Goal: Information Seeking & Learning: Learn about a topic

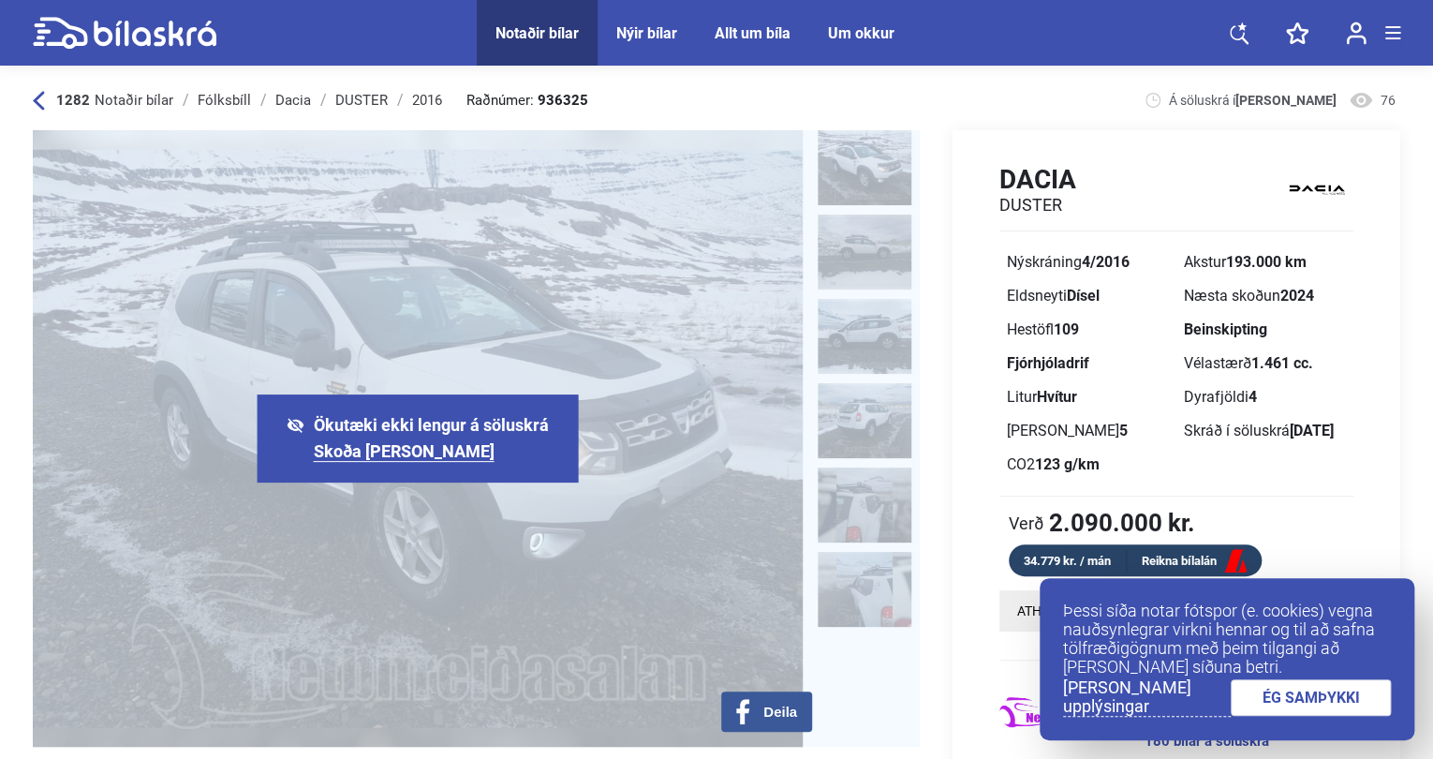
scroll to position [3, 3]
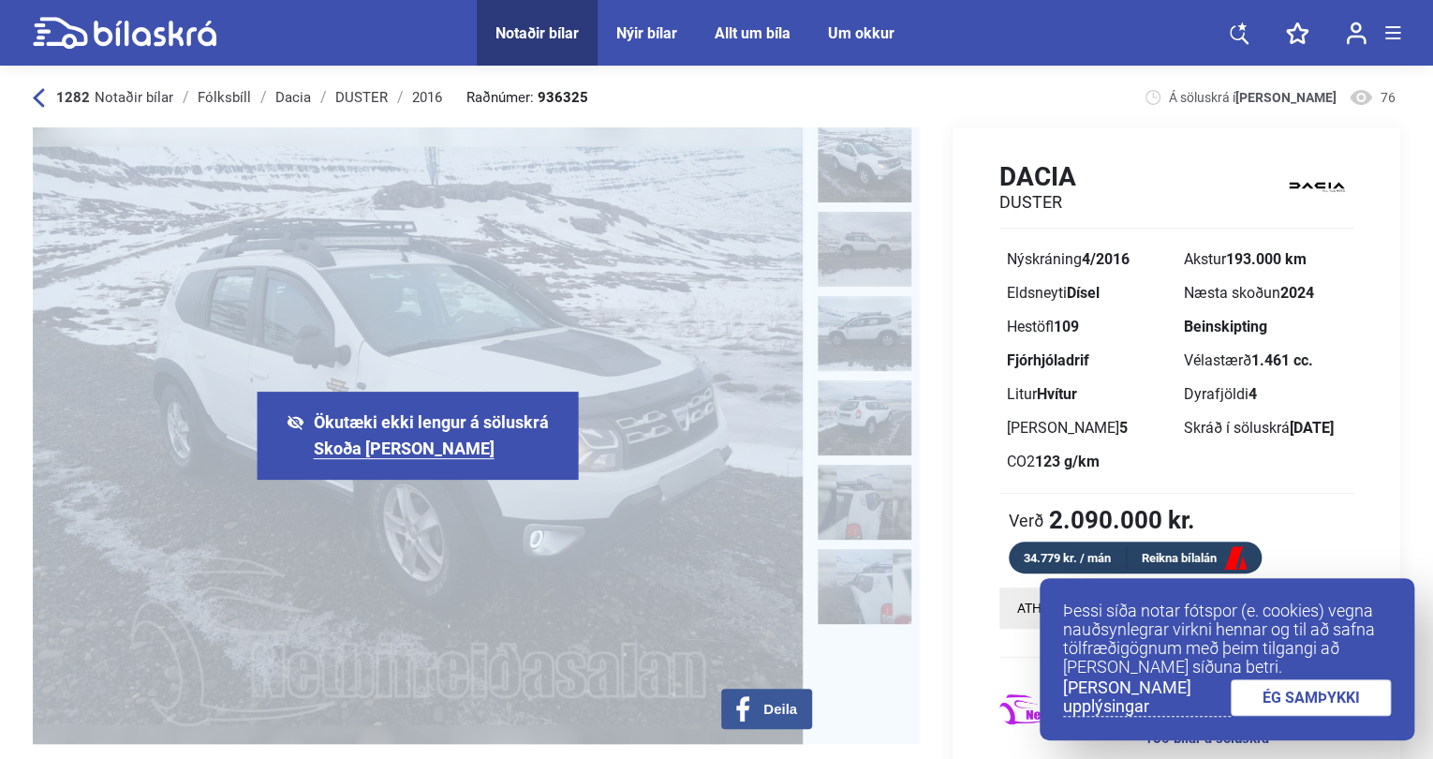
click at [592, 510] on div "‹ › Deila Ökutæki ekki lengur á söluskrá Skoða [PERSON_NAME]" at bounding box center [476, 435] width 887 height 616
click at [346, 443] on link "Skoða [PERSON_NAME]" at bounding box center [404, 448] width 181 height 21
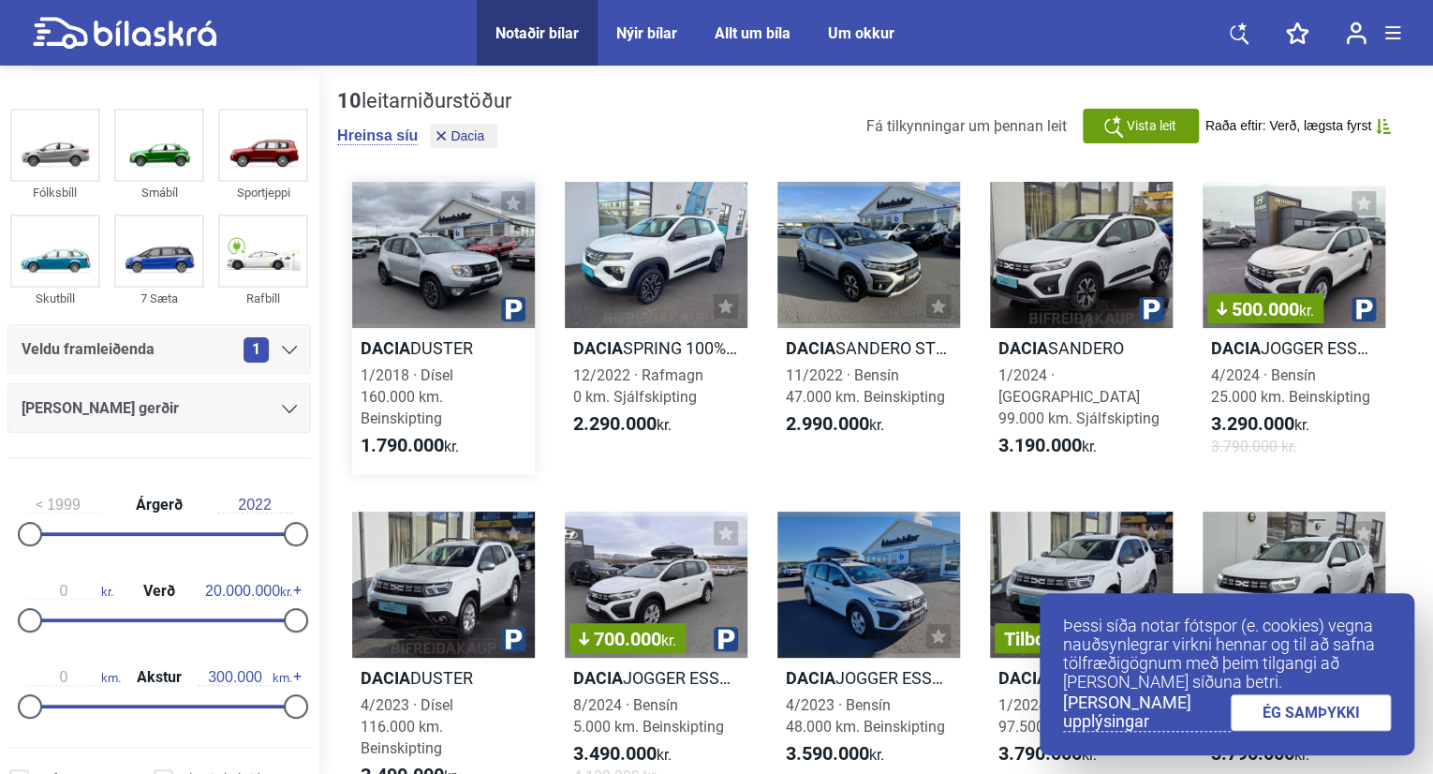
click at [436, 254] on div at bounding box center [443, 255] width 183 height 146
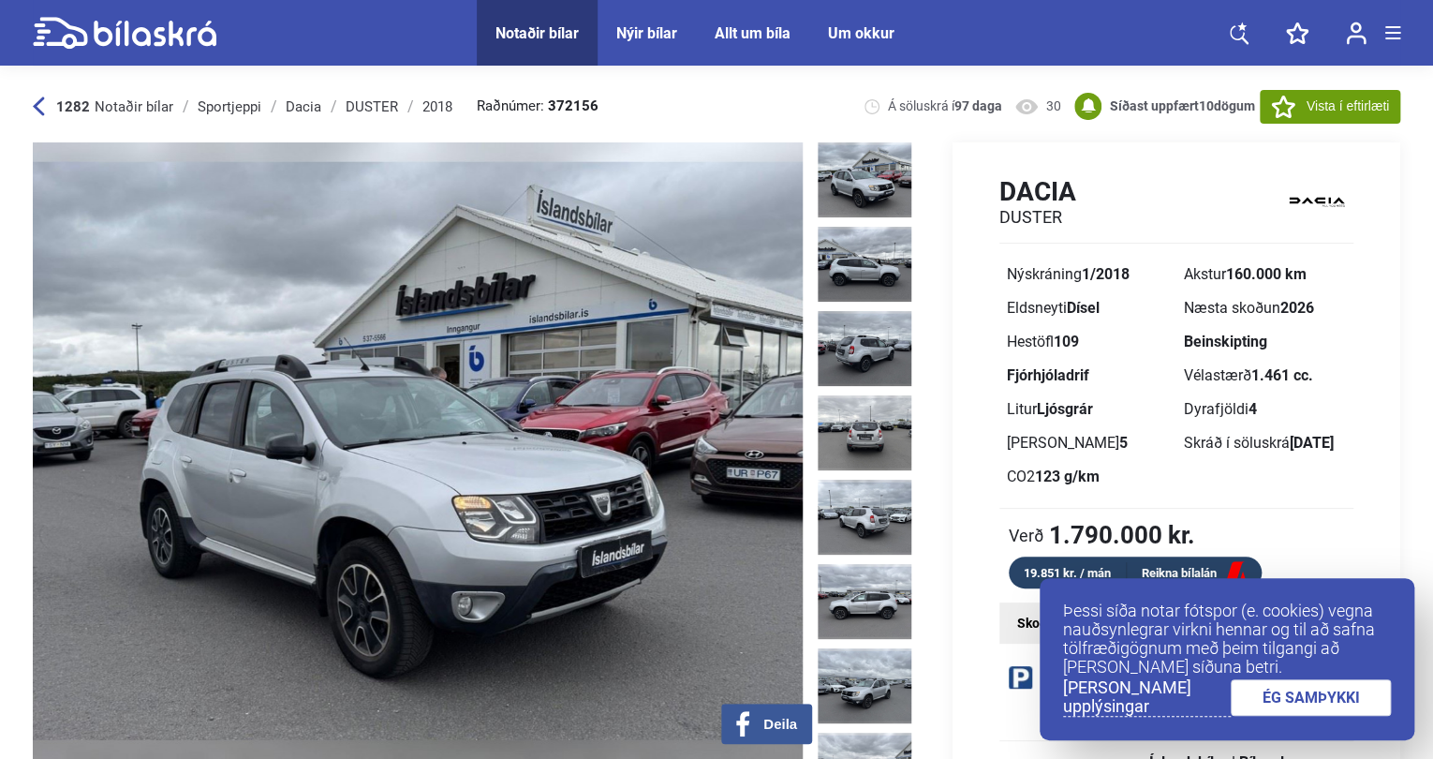
click at [616, 457] on img at bounding box center [418, 450] width 770 height 616
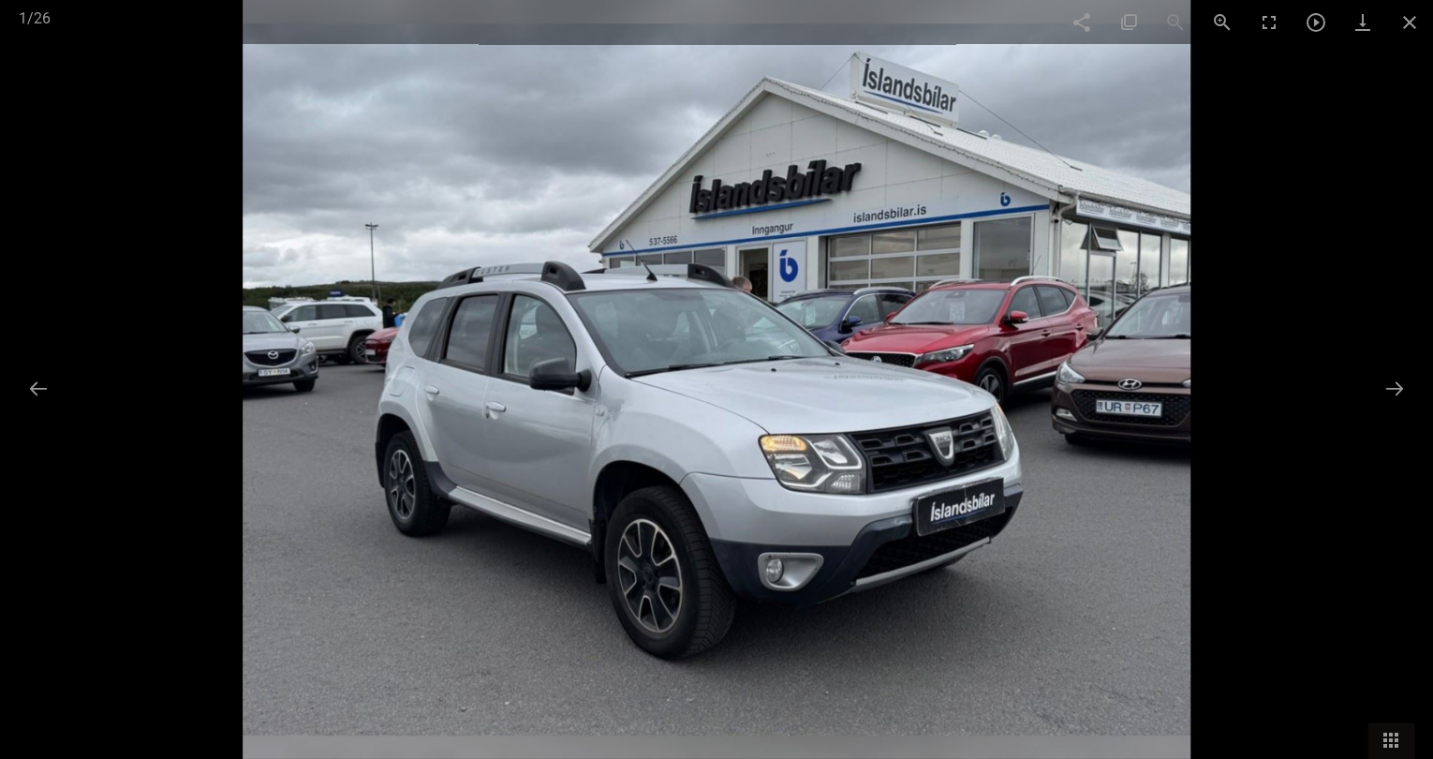
scroll to position [0, 3]
